Goal: Task Accomplishment & Management: Use online tool/utility

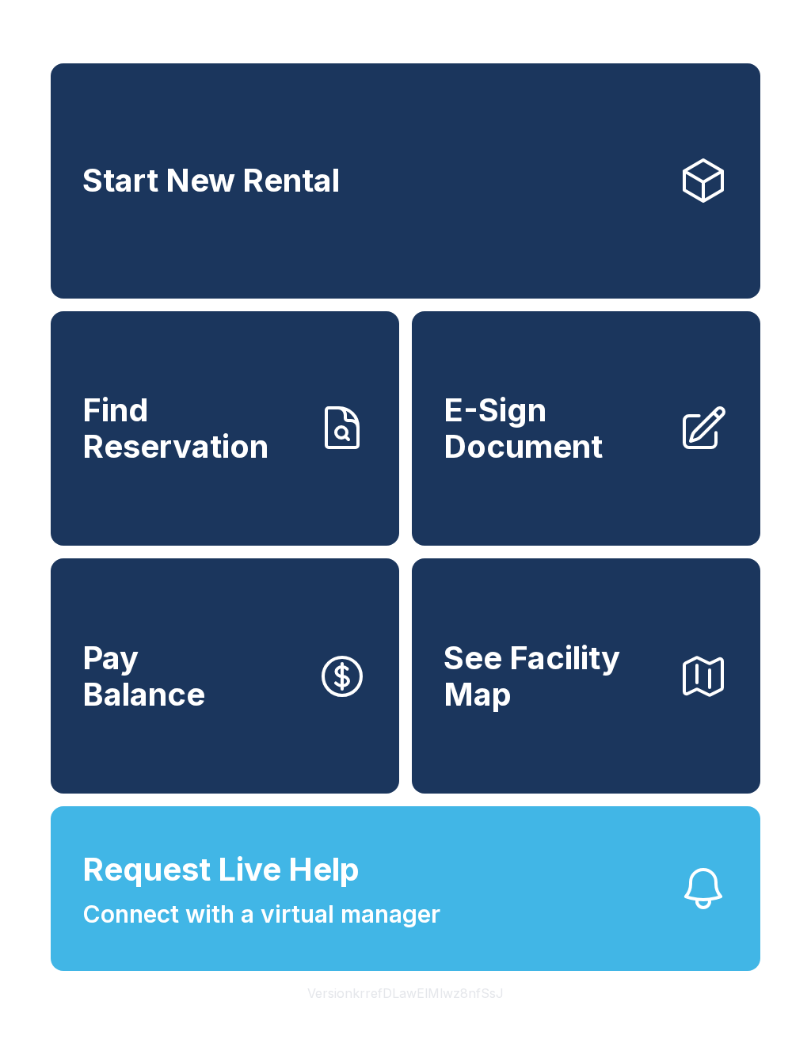
click at [276, 446] on span "Find Reservation" at bounding box center [193, 428] width 222 height 72
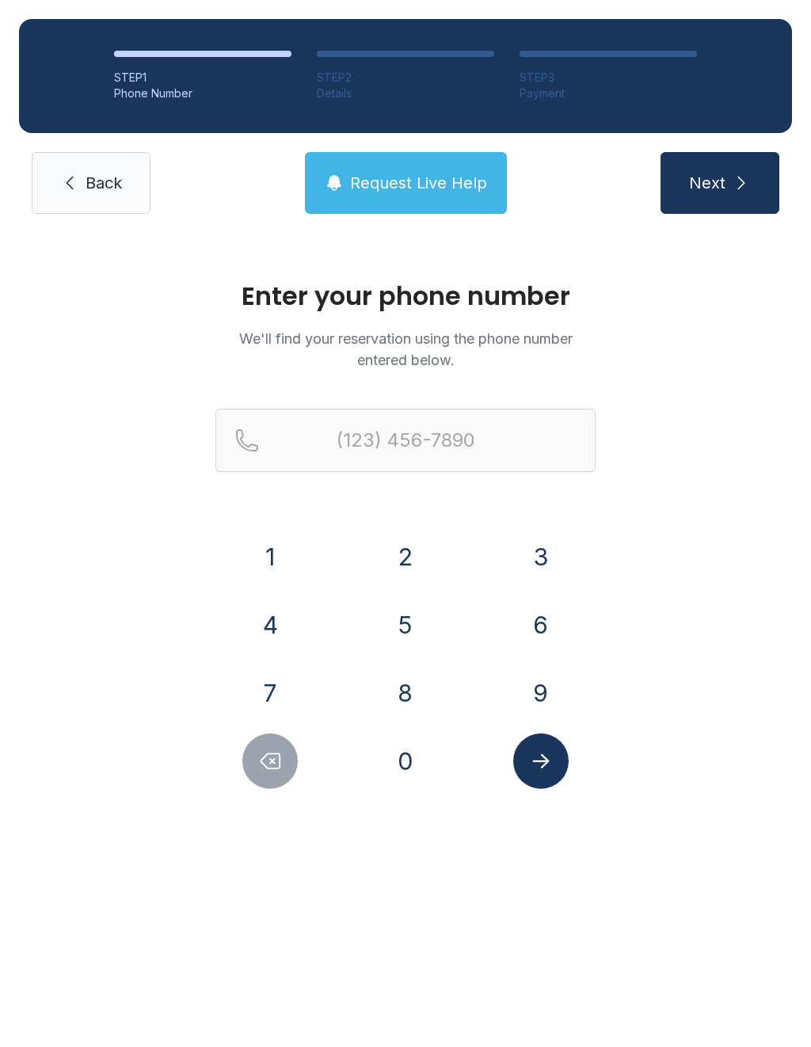
click at [265, 696] on button "7" at bounding box center [269, 692] width 55 height 55
click at [409, 771] on button "0" at bounding box center [405, 760] width 55 height 55
click at [545, 637] on button "6" at bounding box center [540, 624] width 55 height 55
click at [425, 572] on button "2" at bounding box center [405, 556] width 55 height 55
click at [536, 560] on button "3" at bounding box center [540, 556] width 55 height 55
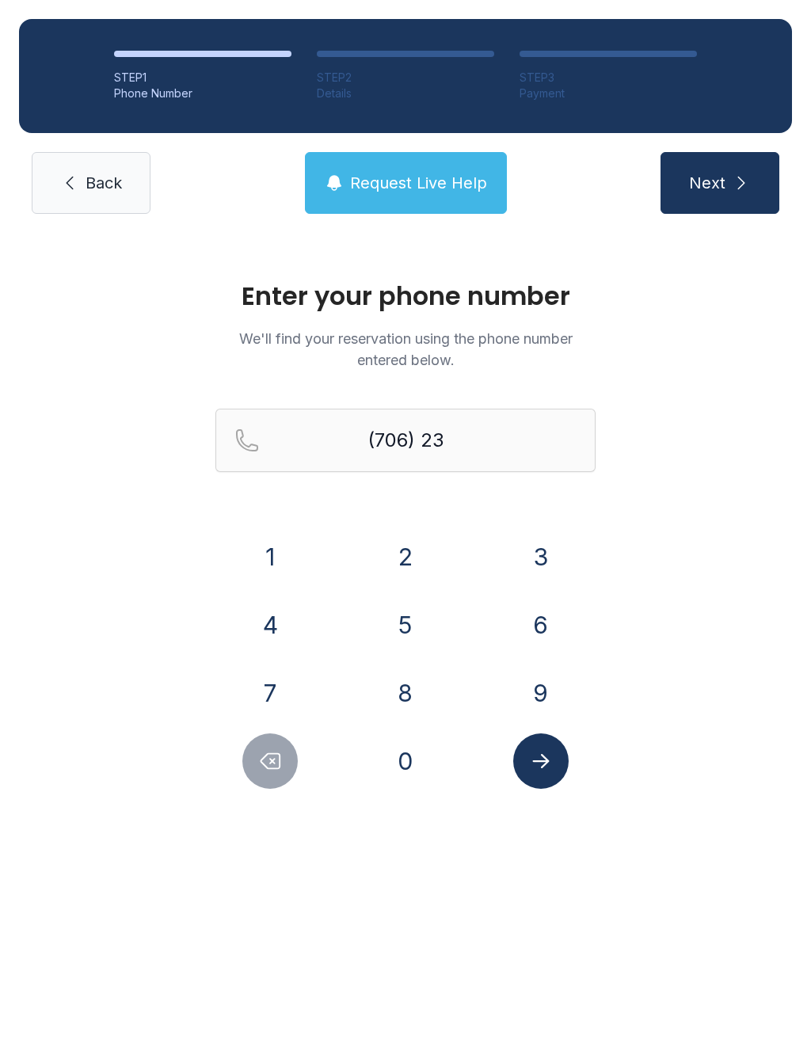
click at [412, 696] on button "8" at bounding box center [405, 692] width 55 height 55
click at [400, 557] on button "2" at bounding box center [405, 556] width 55 height 55
click at [542, 548] on button "3" at bounding box center [540, 556] width 55 height 55
click at [284, 557] on button "1" at bounding box center [269, 556] width 55 height 55
click at [259, 603] on button "4" at bounding box center [269, 624] width 55 height 55
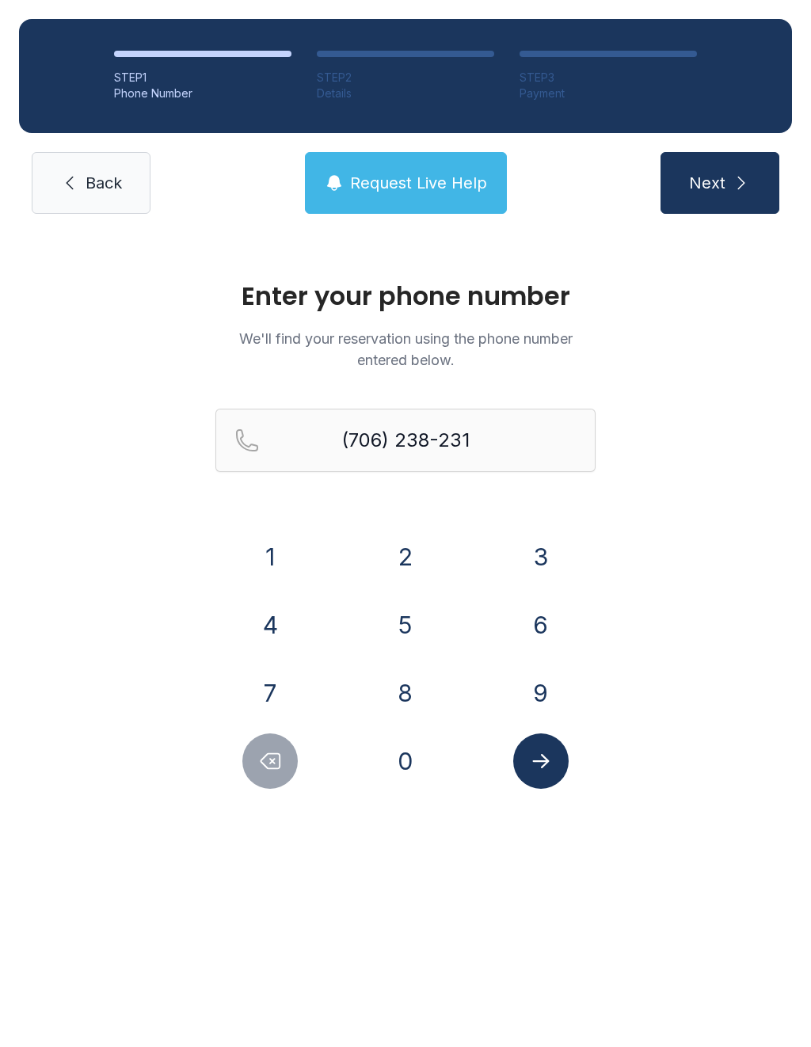
type input "[PHONE_NUMBER]"
click at [521, 766] on button "Submit lookup form" at bounding box center [540, 760] width 55 height 55
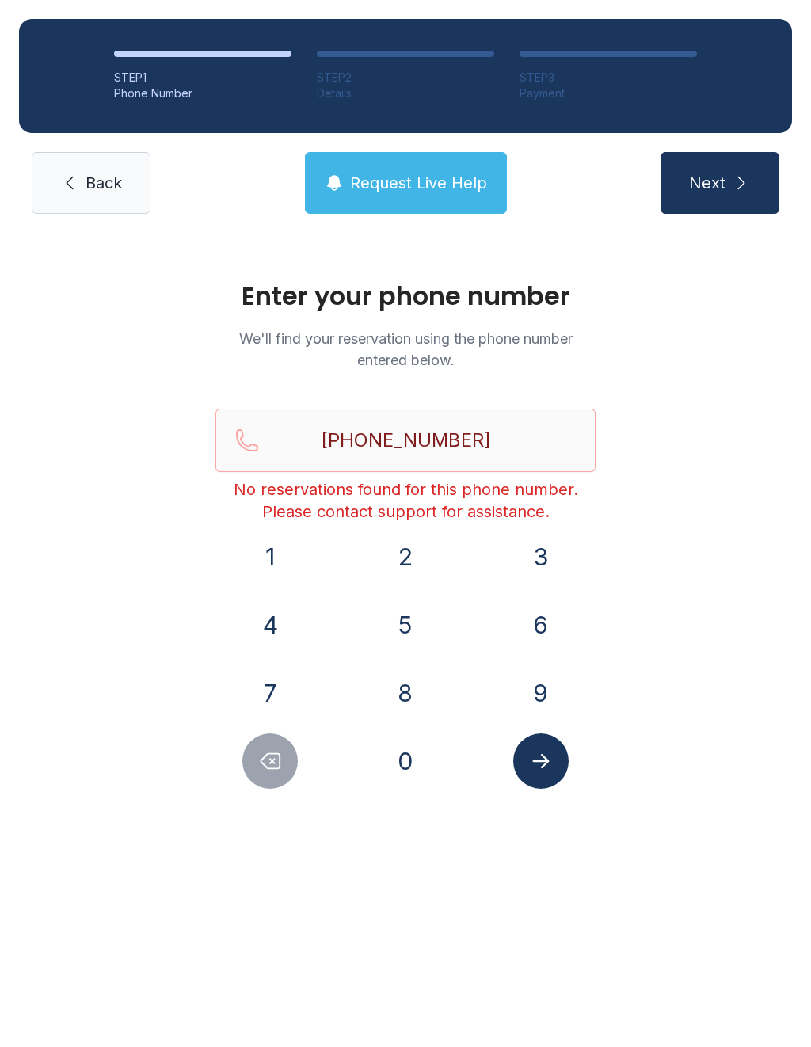
click at [553, 763] on button "Submit lookup form" at bounding box center [540, 760] width 55 height 55
click at [94, 165] on link "Back" at bounding box center [91, 183] width 119 height 62
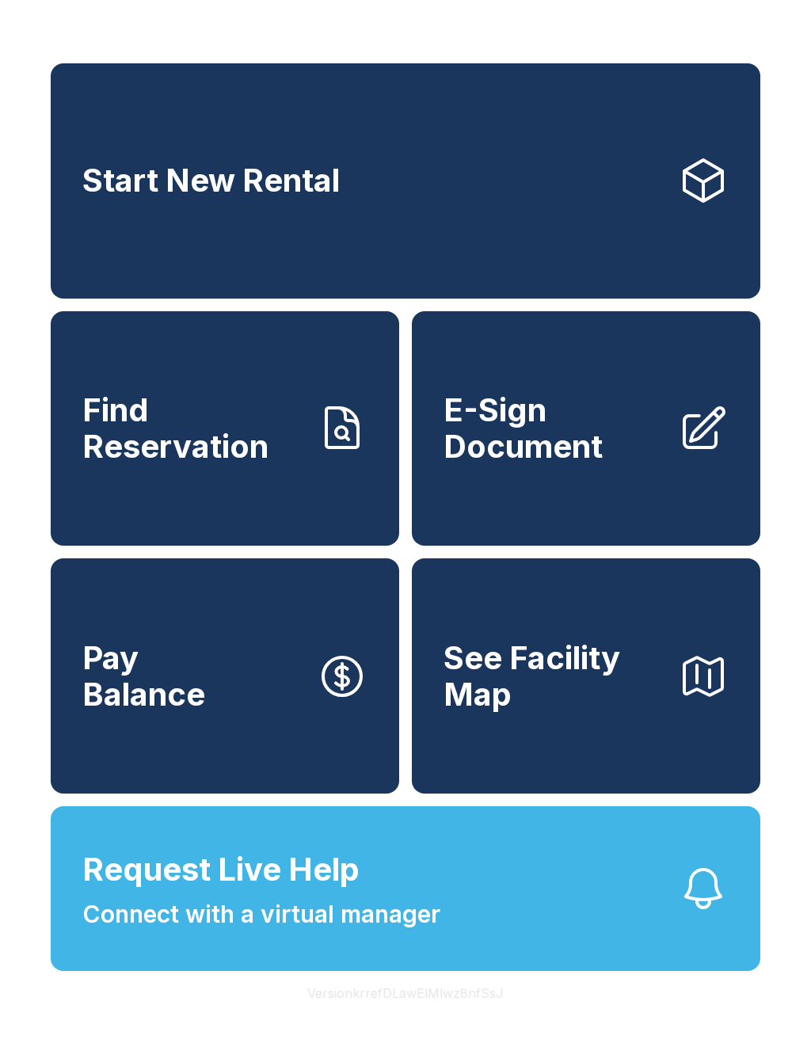
click at [682, 454] on icon at bounding box center [703, 428] width 51 height 51
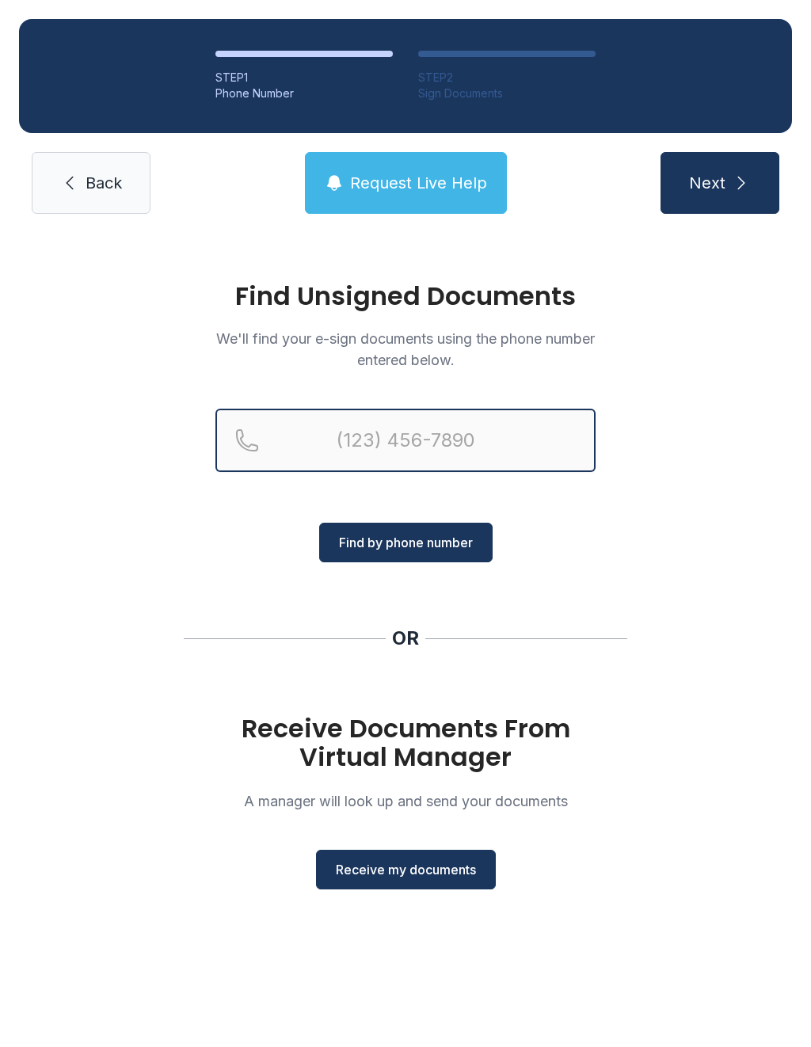
click at [447, 439] on input "Reservation phone number" at bounding box center [405, 440] width 380 height 63
type input "[PHONE_NUMBER]"
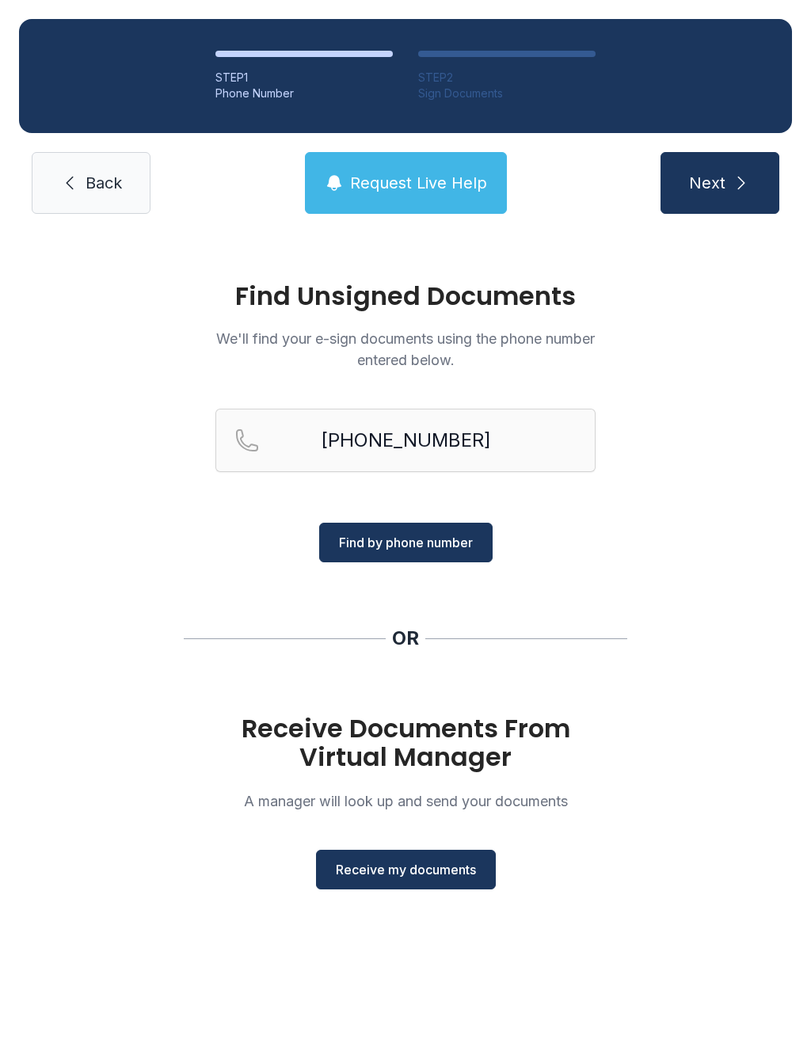
click at [428, 561] on button "Find by phone number" at bounding box center [405, 543] width 173 height 40
click at [461, 550] on span "Find by phone number" at bounding box center [406, 542] width 134 height 19
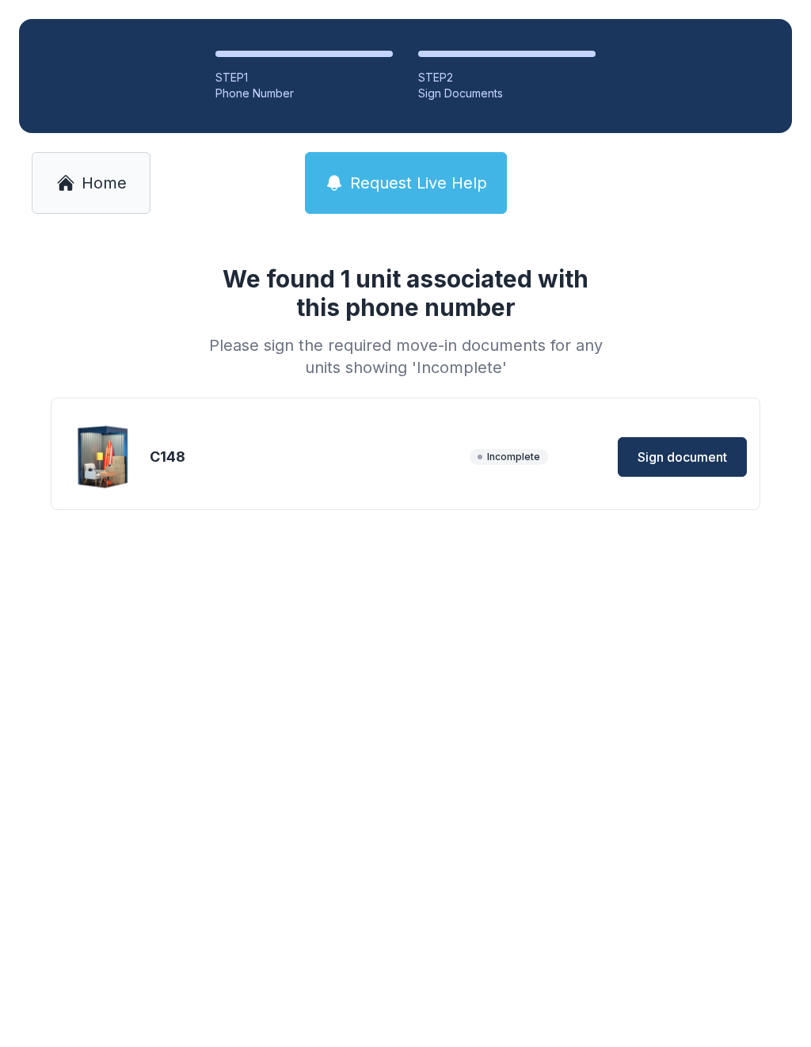
click at [697, 447] on span "Sign document" at bounding box center [681, 456] width 89 height 19
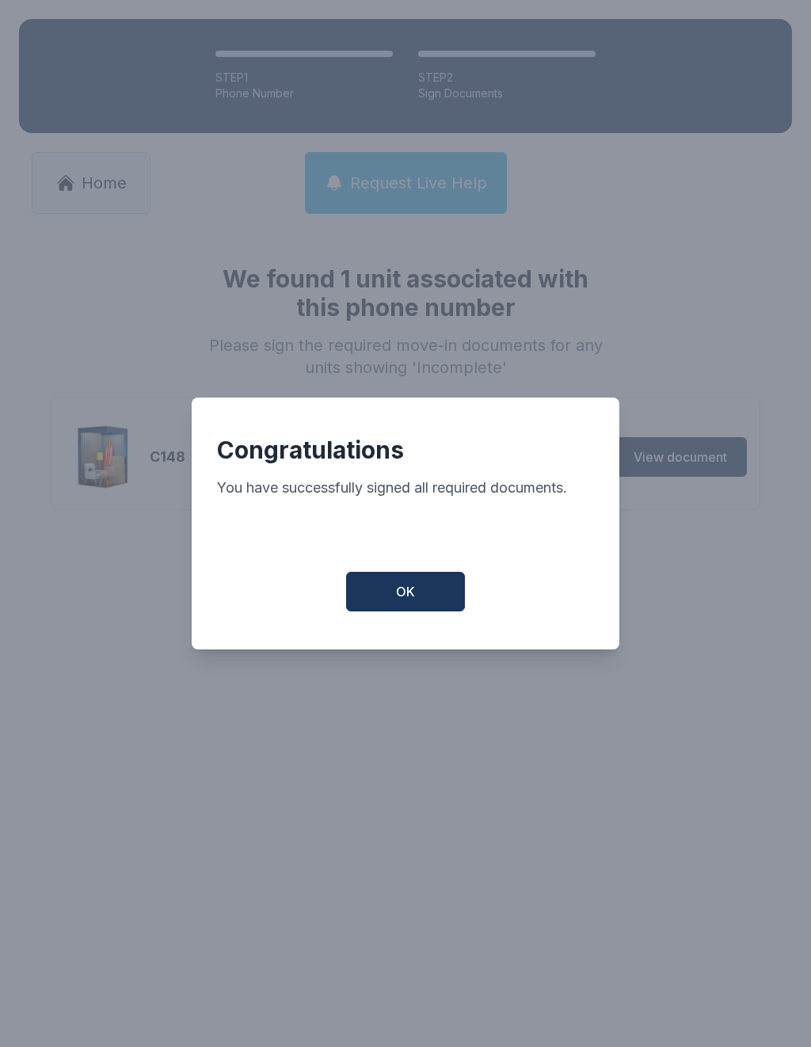
click at [406, 582] on button "OK" at bounding box center [405, 592] width 119 height 40
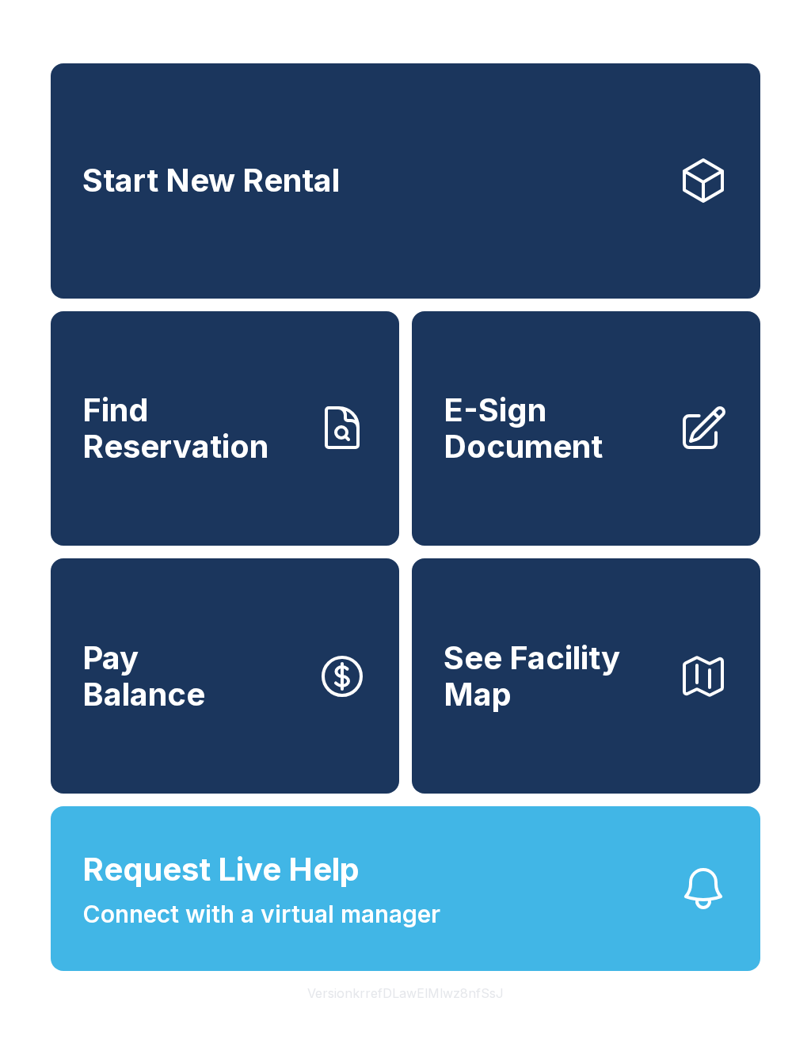
click at [344, 694] on icon "button" at bounding box center [342, 676] width 38 height 38
